Goal: Information Seeking & Learning: Learn about a topic

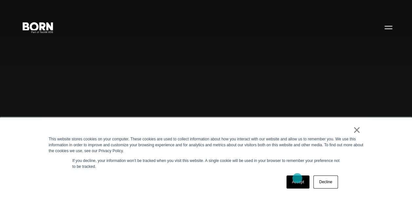
click at [297, 178] on link "Accept" at bounding box center [297, 182] width 23 height 13
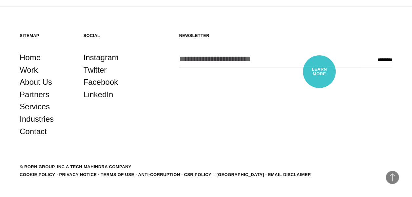
scroll to position [1491, 0]
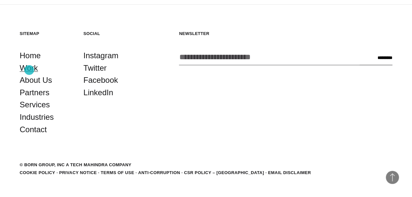
click at [29, 70] on link "Work" at bounding box center [29, 68] width 18 height 12
click at [32, 106] on link "Services" at bounding box center [35, 105] width 30 height 12
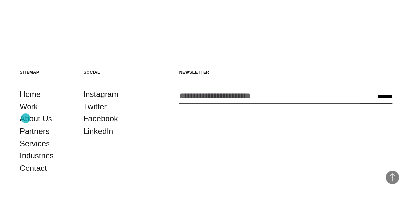
scroll to position [1310, 0]
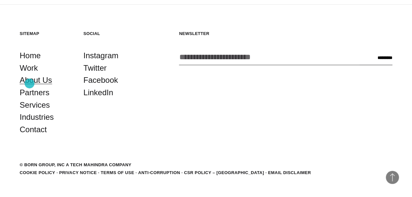
click at [29, 83] on link "About Us" at bounding box center [36, 80] width 32 height 12
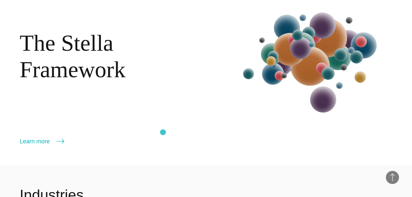
scroll to position [655, 0]
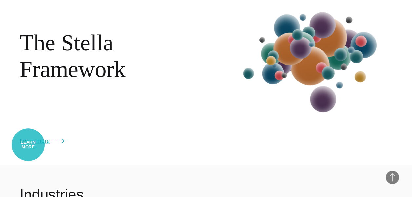
drag, startPoint x: 28, startPoint y: 145, endPoint x: 30, endPoint y: 141, distance: 3.8
click at [28, 145] on link "Learn more" at bounding box center [42, 141] width 45 height 9
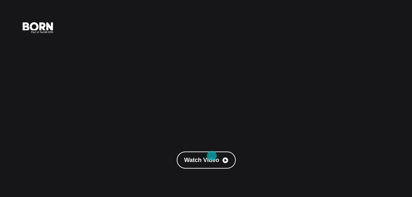
click at [211, 156] on link "Watch Video" at bounding box center [205, 160] width 59 height 17
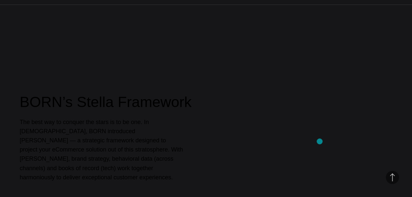
scroll to position [229, 0]
